Goal: Transaction & Acquisition: Purchase product/service

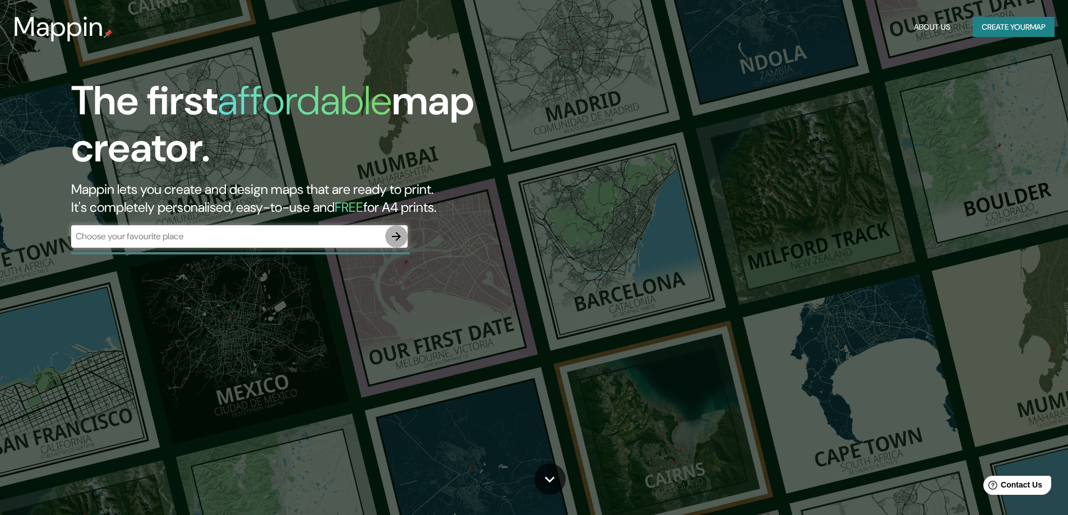
click at [400, 238] on icon "button" at bounding box center [396, 236] width 9 height 9
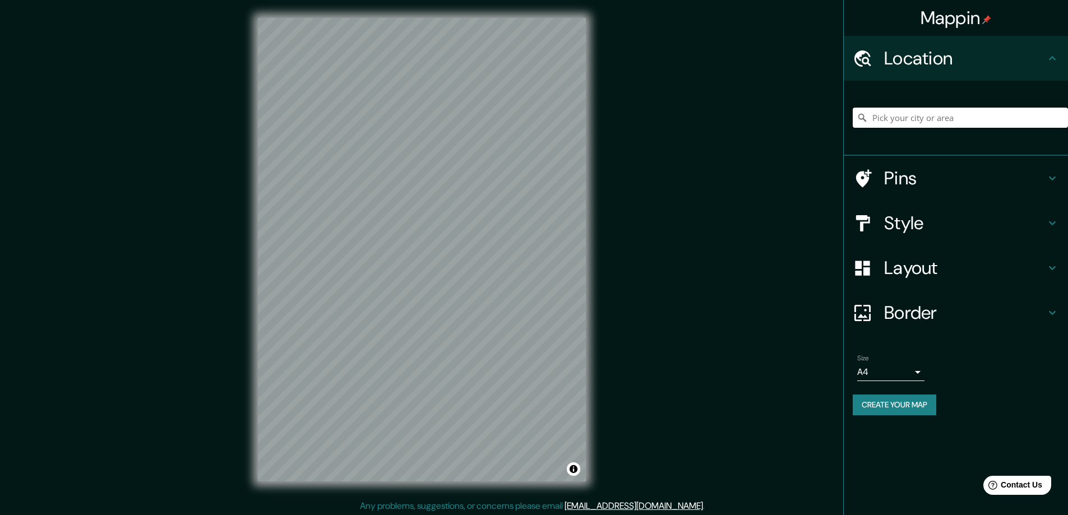
click at [933, 116] on input "Pick your city or area" at bounding box center [959, 118] width 215 height 20
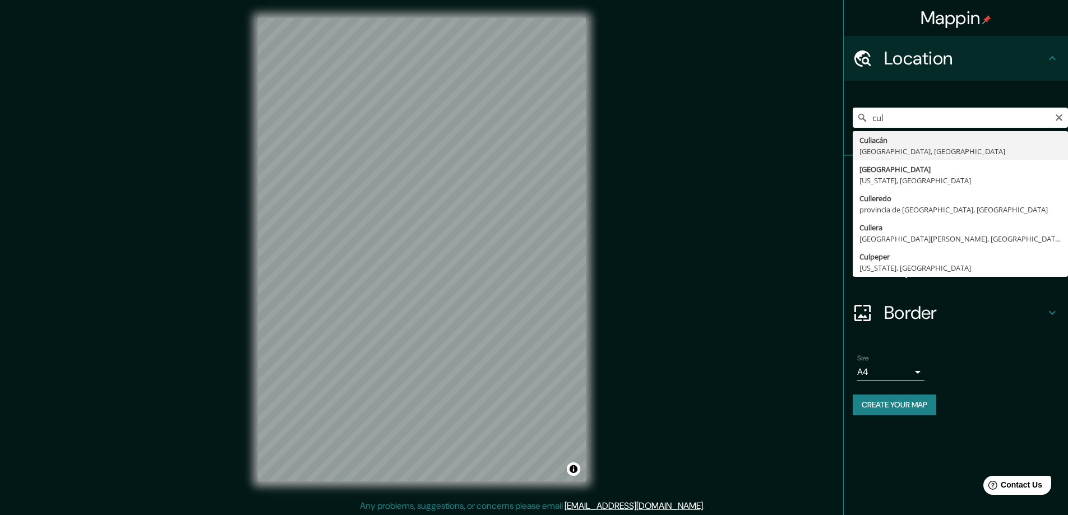
drag, startPoint x: 908, startPoint y: 152, endPoint x: 918, endPoint y: 149, distance: 10.5
type input "Culiacán, [GEOGRAPHIC_DATA], [GEOGRAPHIC_DATA]"
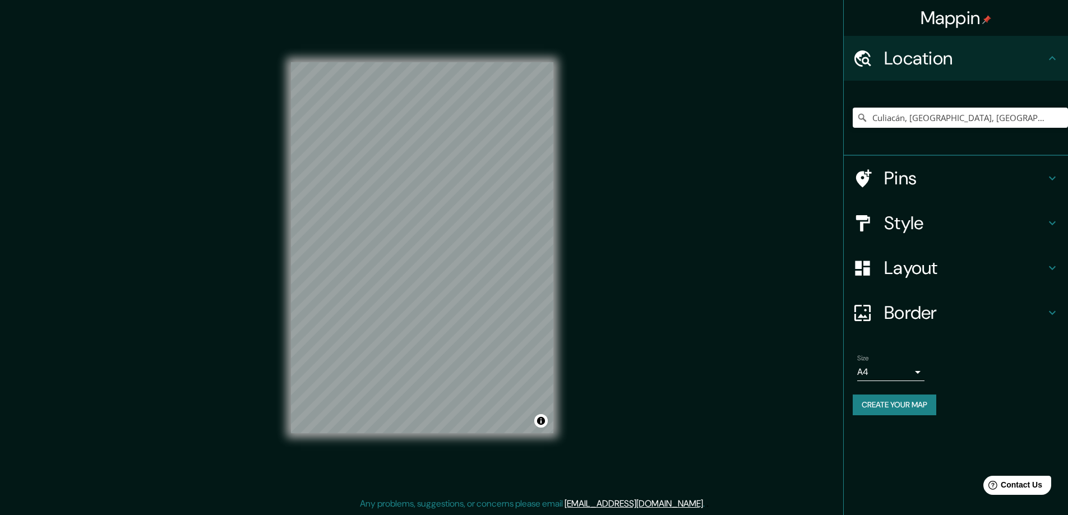
scroll to position [1, 0]
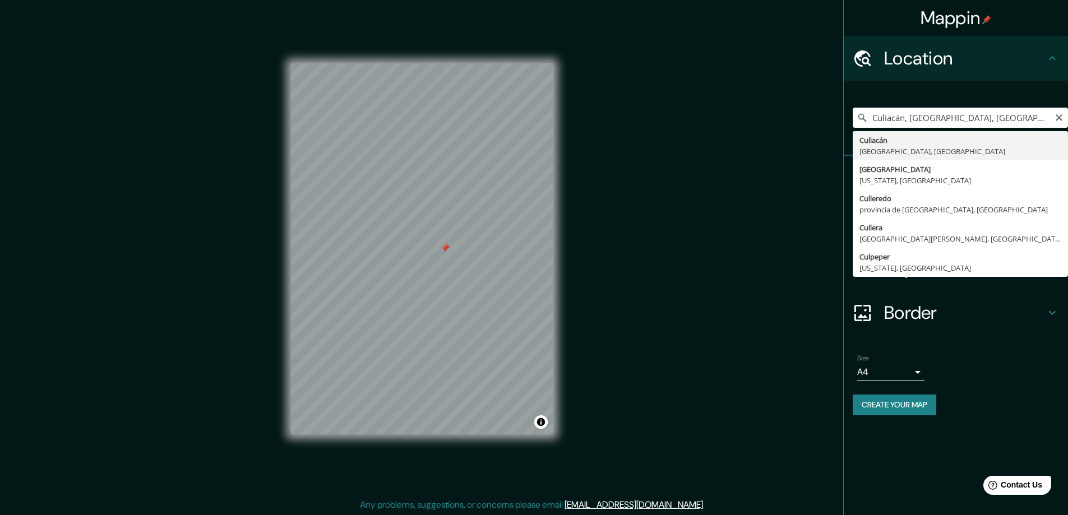
click at [915, 125] on input "Culiacán, [GEOGRAPHIC_DATA], [GEOGRAPHIC_DATA]" at bounding box center [959, 118] width 215 height 20
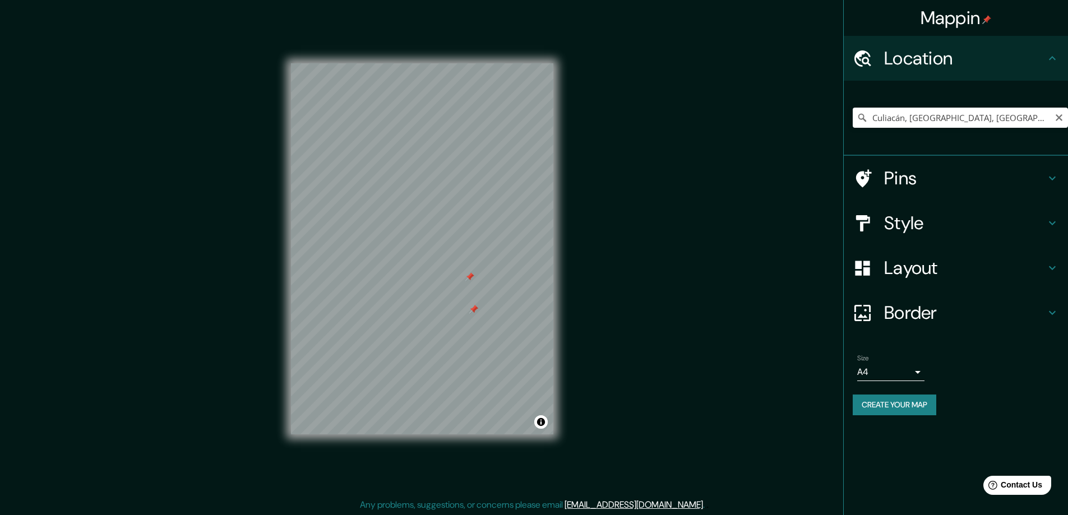
drag, startPoint x: 467, startPoint y: 277, endPoint x: 464, endPoint y: 284, distance: 7.0
click at [466, 281] on div at bounding box center [469, 276] width 9 height 9
click at [914, 178] on h4 "Pins" at bounding box center [964, 178] width 161 height 22
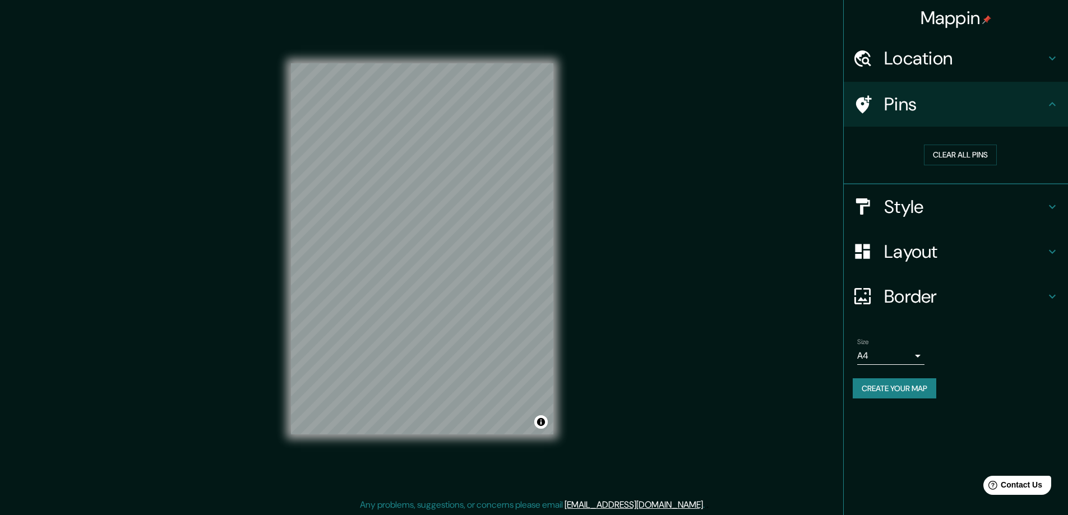
click at [942, 210] on h4 "Style" at bounding box center [964, 207] width 161 height 22
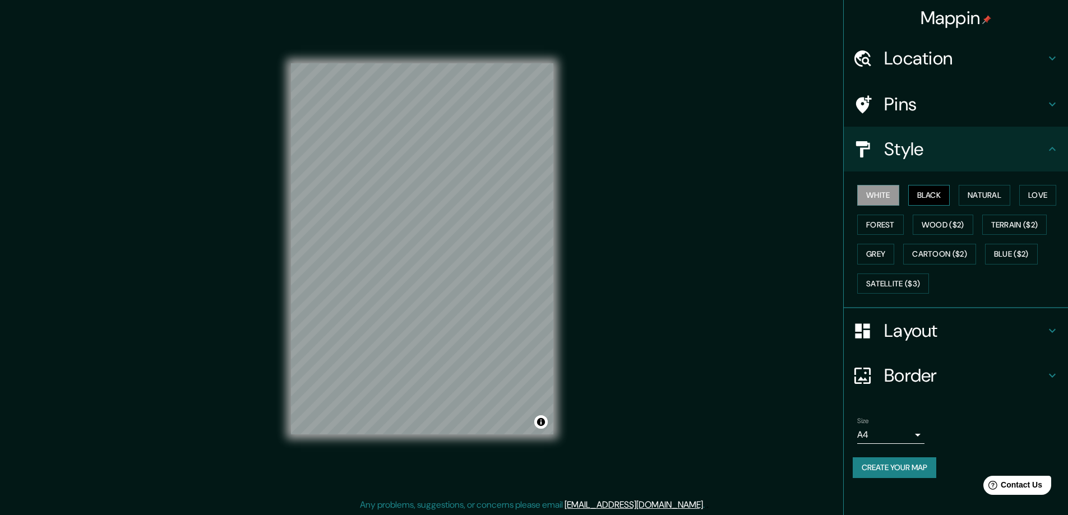
click at [934, 197] on button "Black" at bounding box center [929, 195] width 42 height 21
click at [976, 194] on button "Natural" at bounding box center [984, 195] width 52 height 21
click at [1039, 331] on h4 "Layout" at bounding box center [964, 330] width 161 height 22
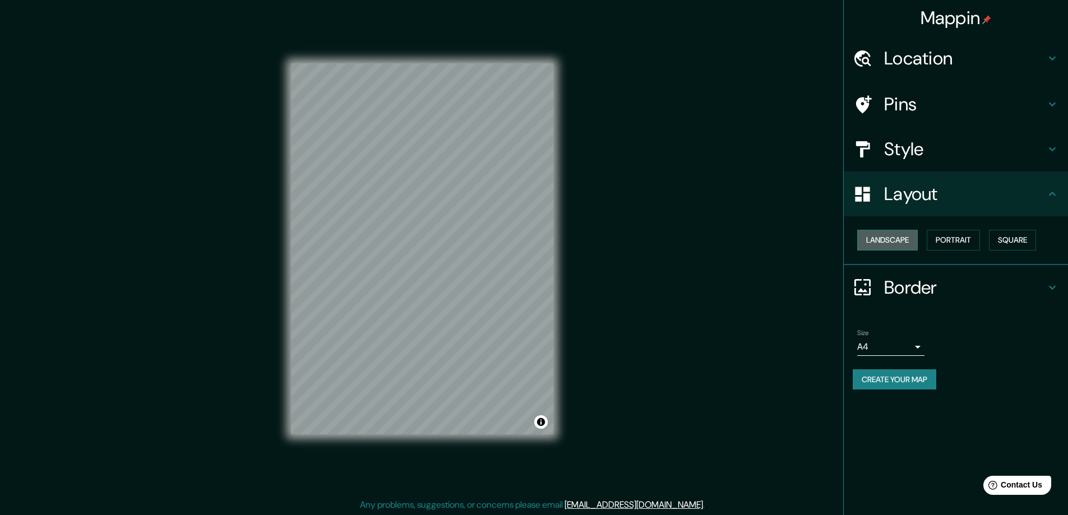
click at [882, 240] on button "Landscape" at bounding box center [887, 240] width 61 height 21
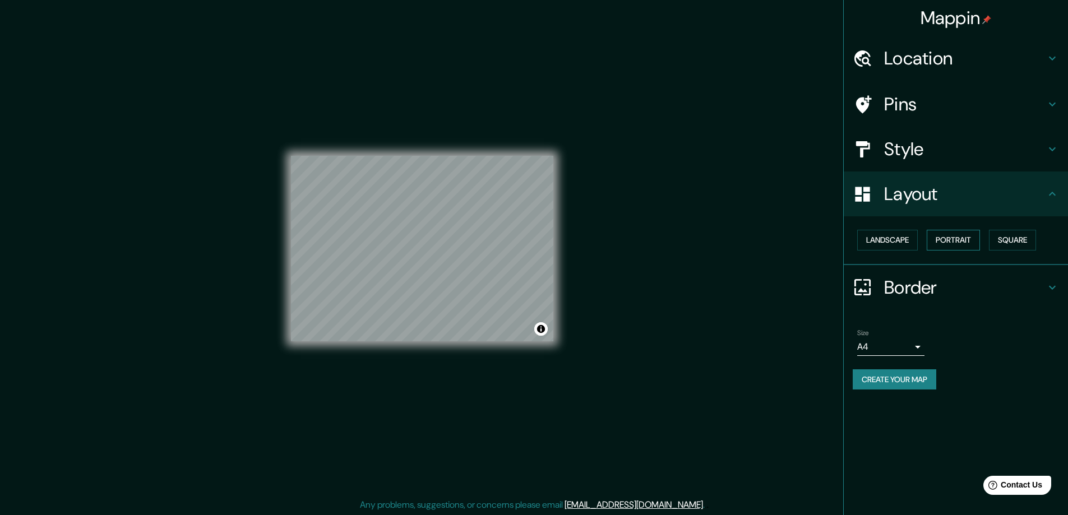
click at [947, 237] on button "Portrait" at bounding box center [952, 240] width 53 height 21
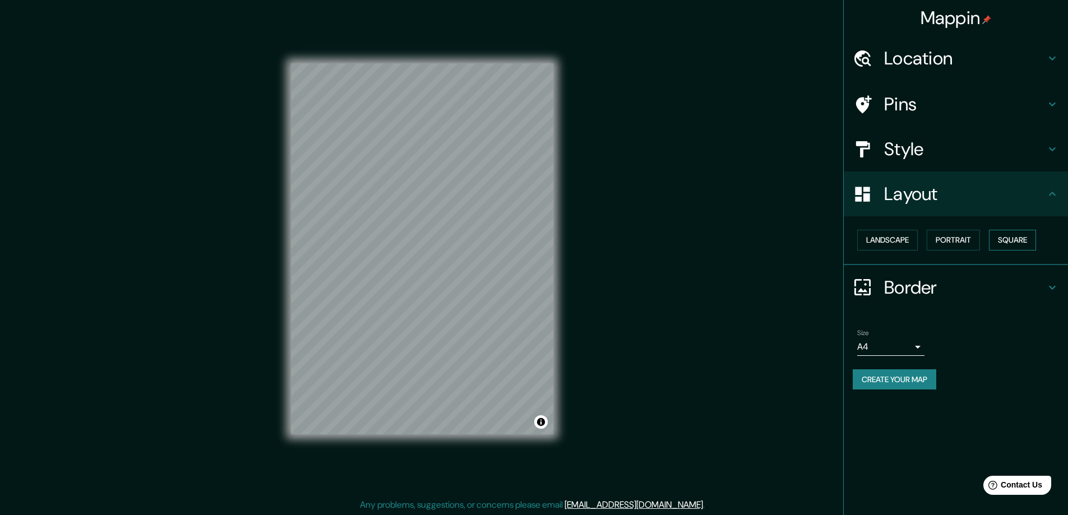
click at [1018, 235] on button "Square" at bounding box center [1012, 240] width 47 height 21
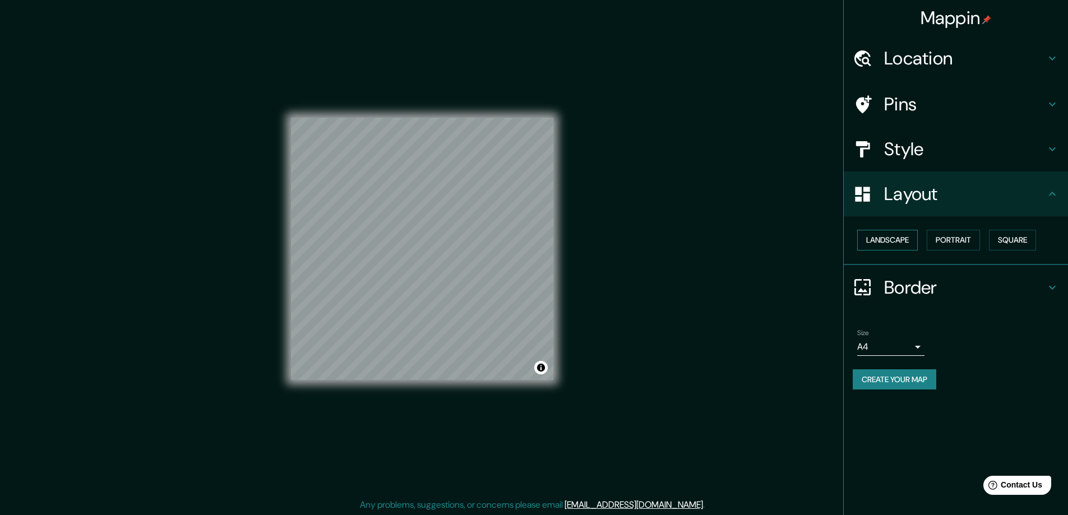
click at [893, 238] on button "Landscape" at bounding box center [887, 240] width 61 height 21
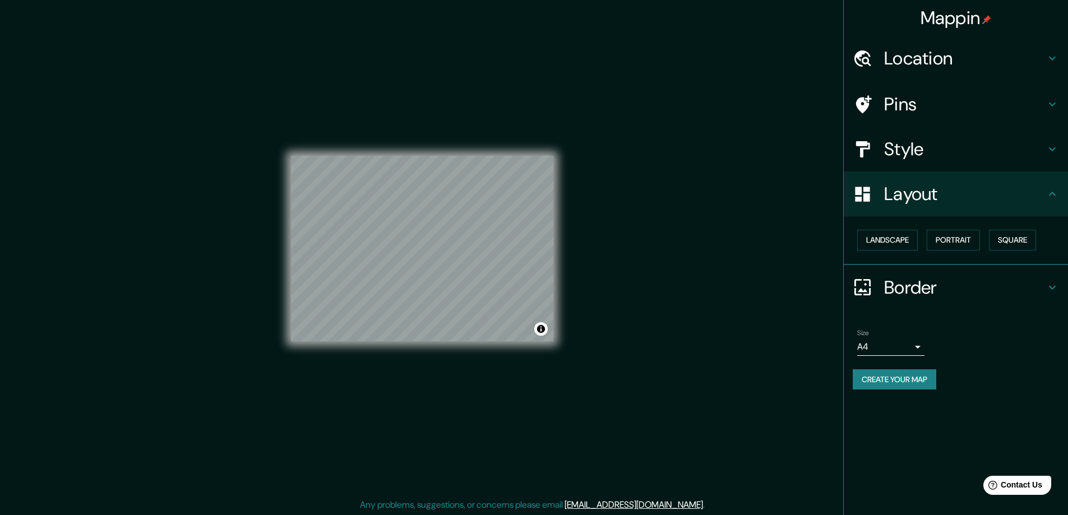
click at [920, 345] on body "Mappin Location [GEOGRAPHIC_DATA], [GEOGRAPHIC_DATA], [GEOGRAPHIC_DATA] Pins St…" at bounding box center [534, 256] width 1068 height 515
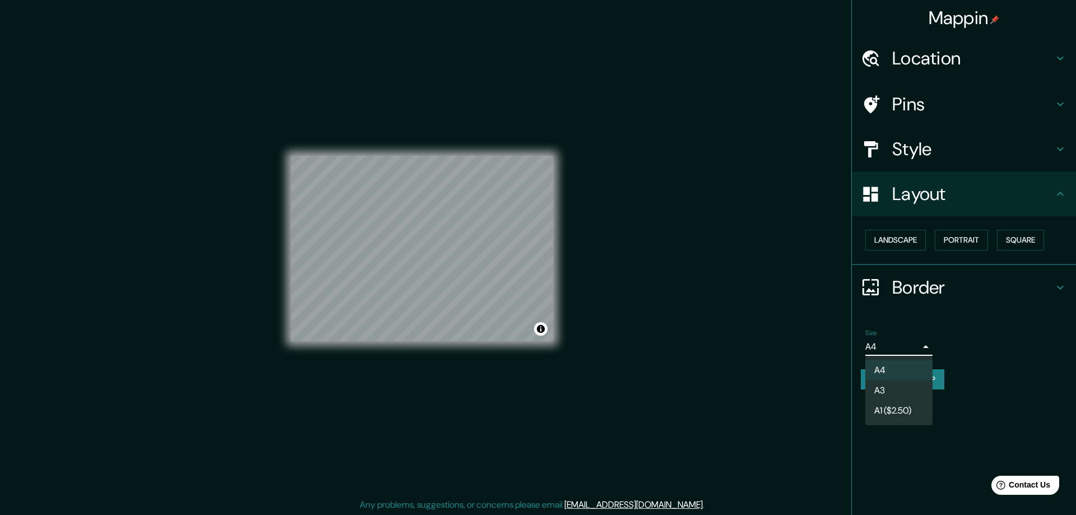
click at [921, 345] on div at bounding box center [538, 257] width 1076 height 515
